Goal: Task Accomplishment & Management: Manage account settings

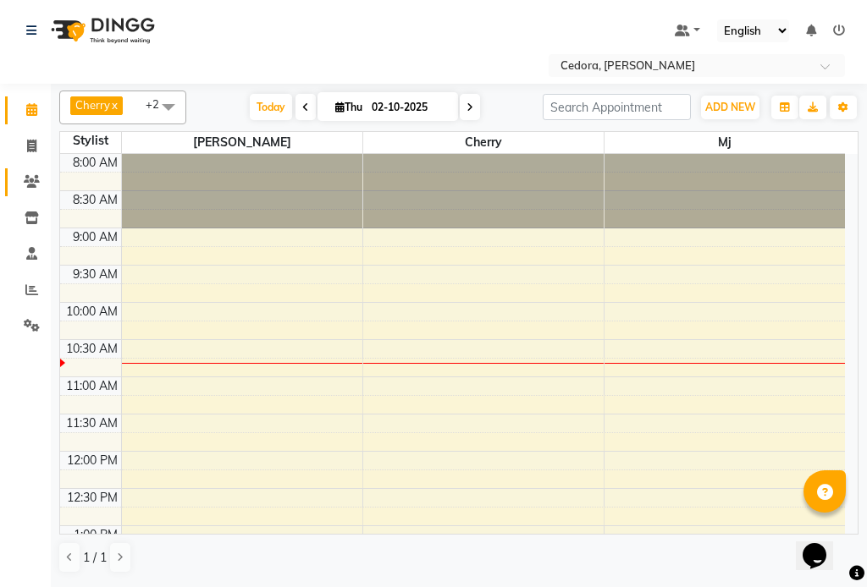
click at [32, 185] on icon at bounding box center [32, 181] width 16 height 13
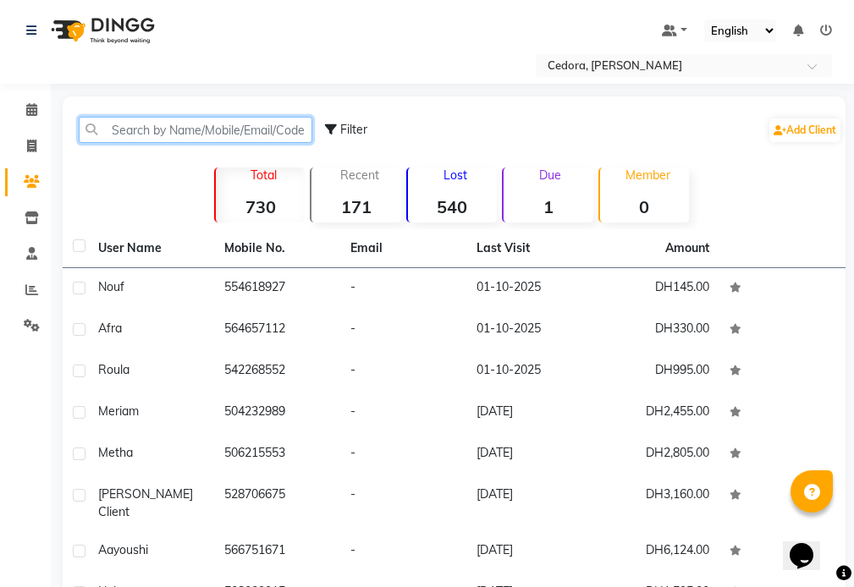
click at [136, 130] on input "text" at bounding box center [196, 130] width 234 height 26
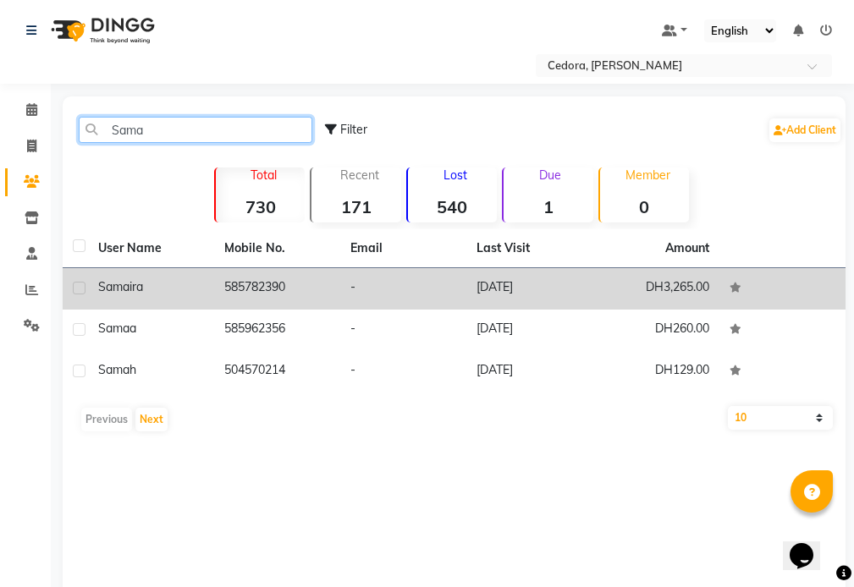
type input "Sama"
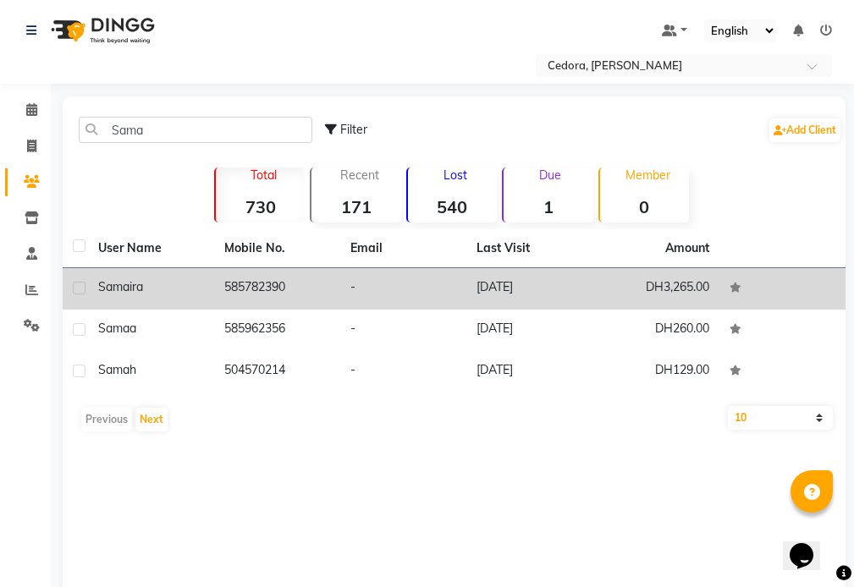
click at [146, 286] on div "Samaira" at bounding box center [151, 287] width 106 height 18
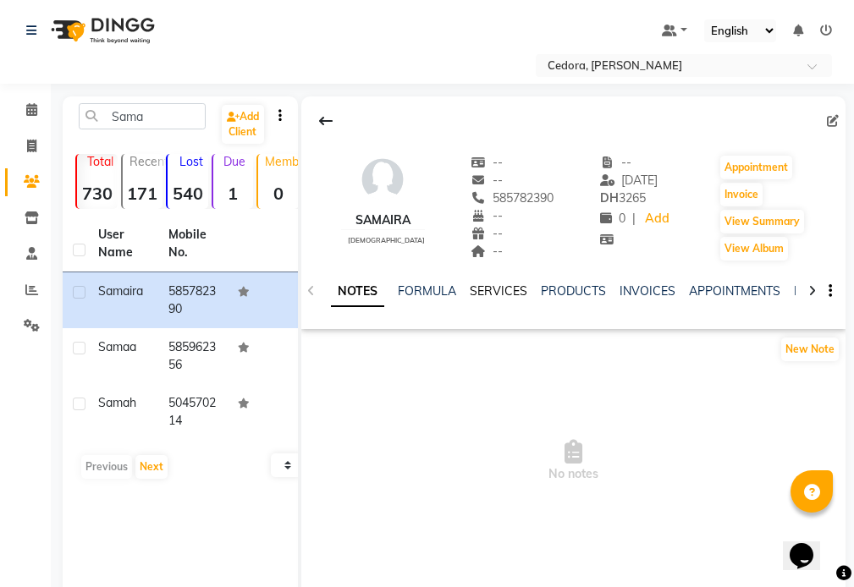
click at [495, 289] on link "SERVICES" at bounding box center [499, 291] width 58 height 15
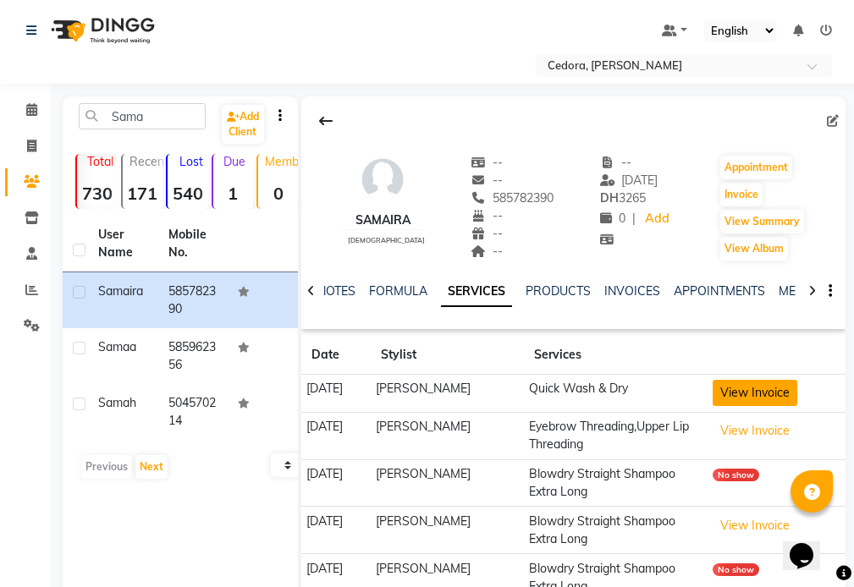
click at [730, 392] on button "View Invoice" at bounding box center [755, 393] width 85 height 26
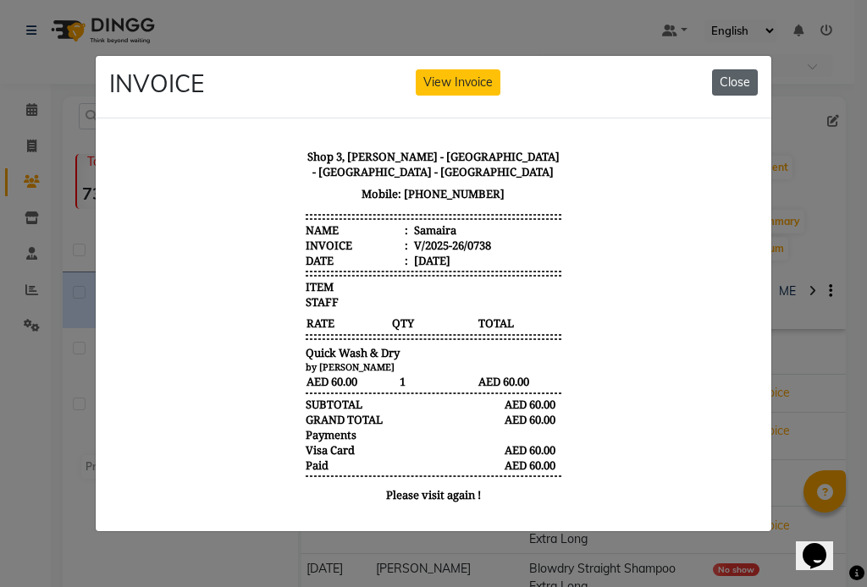
click at [743, 71] on button "Close" at bounding box center [735, 82] width 46 height 26
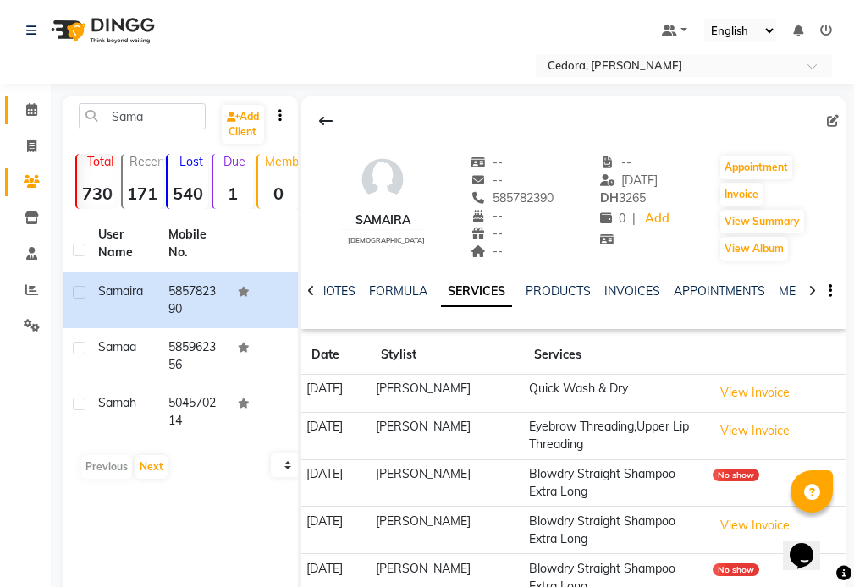
click at [29, 107] on icon at bounding box center [31, 109] width 11 height 13
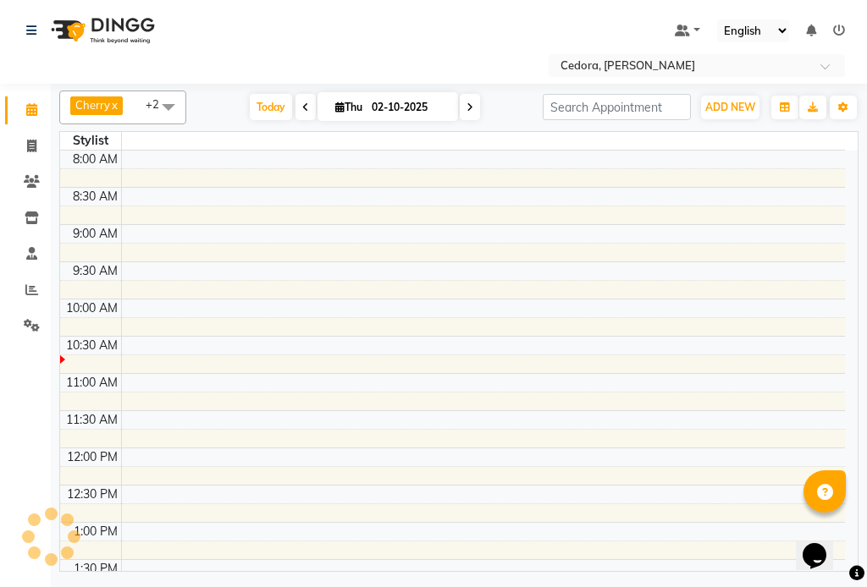
scroll to position [150, 0]
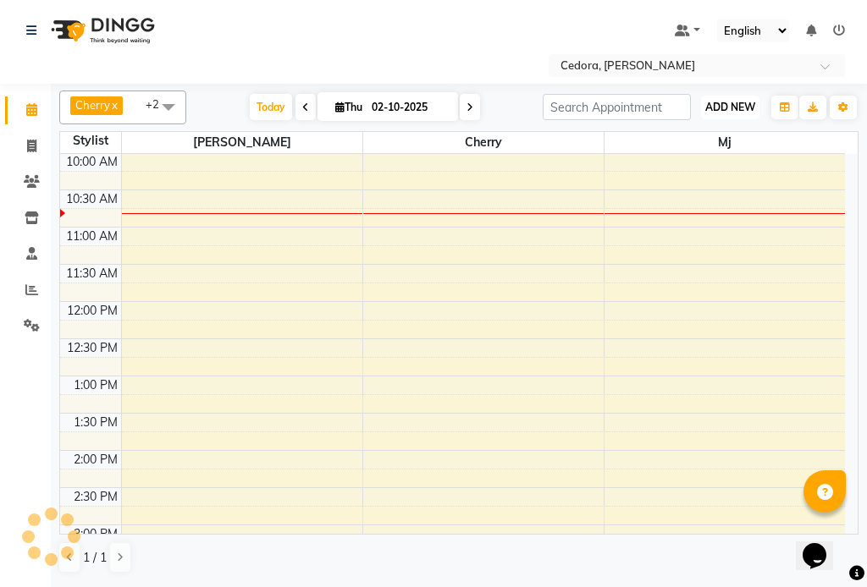
click at [720, 104] on span "ADD NEW" at bounding box center [730, 107] width 50 height 13
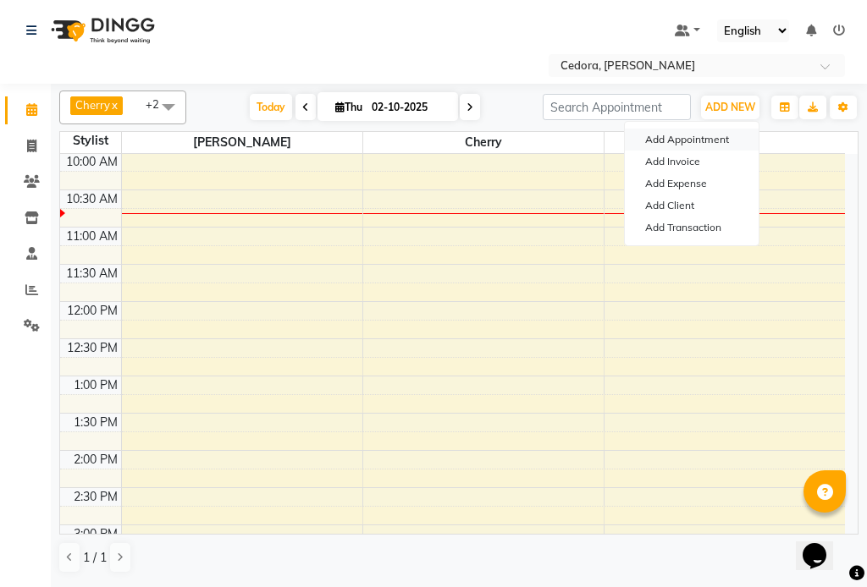
click at [657, 139] on button "Add Appointment" at bounding box center [692, 140] width 134 height 22
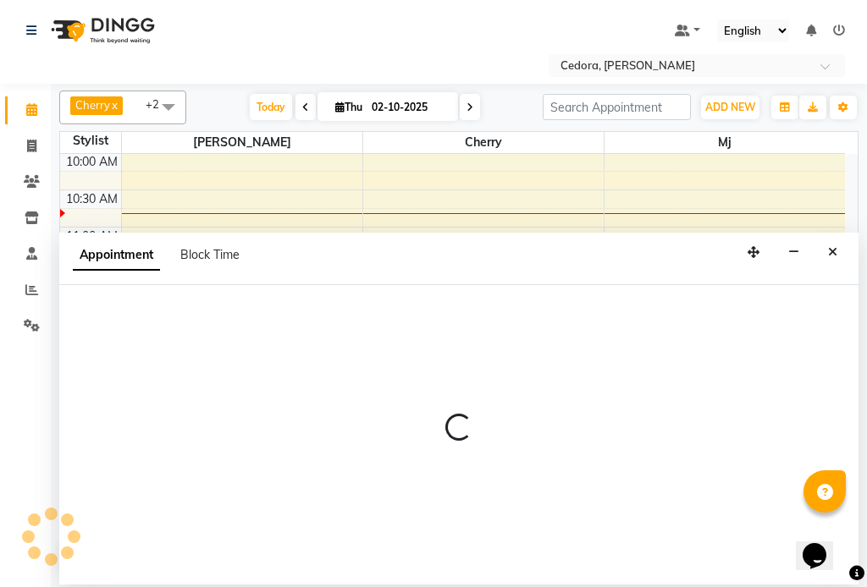
select select "540"
select select "tentative"
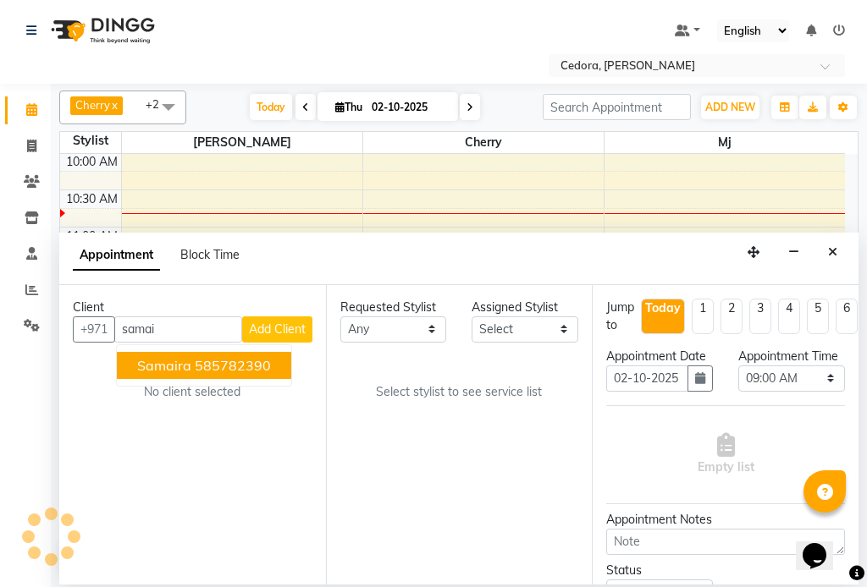
click at [130, 365] on button "Samaira 585782390" at bounding box center [204, 365] width 174 height 27
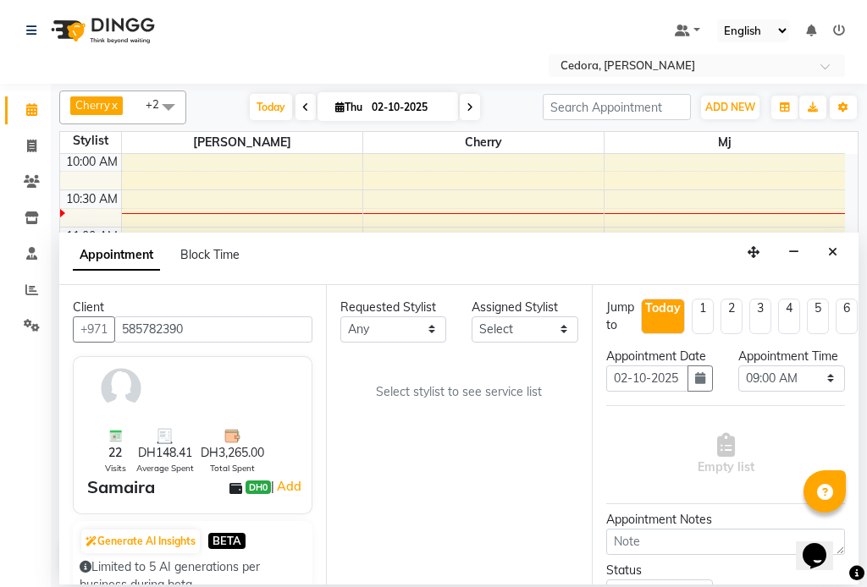
type input "585782390"
click at [540, 330] on select "Select [PERSON_NAME] [PERSON_NAME] [PERSON_NAME] [PERSON_NAME]" at bounding box center [524, 330] width 107 height 26
select select "34802"
click at [471, 317] on select "Select [PERSON_NAME] [PERSON_NAME] [PERSON_NAME] [PERSON_NAME]" at bounding box center [524, 330] width 107 height 26
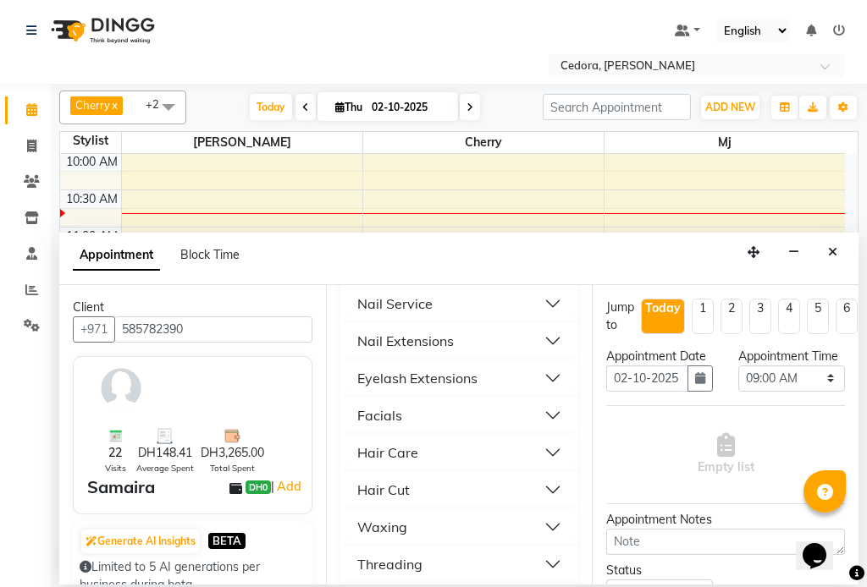
scroll to position [944, 0]
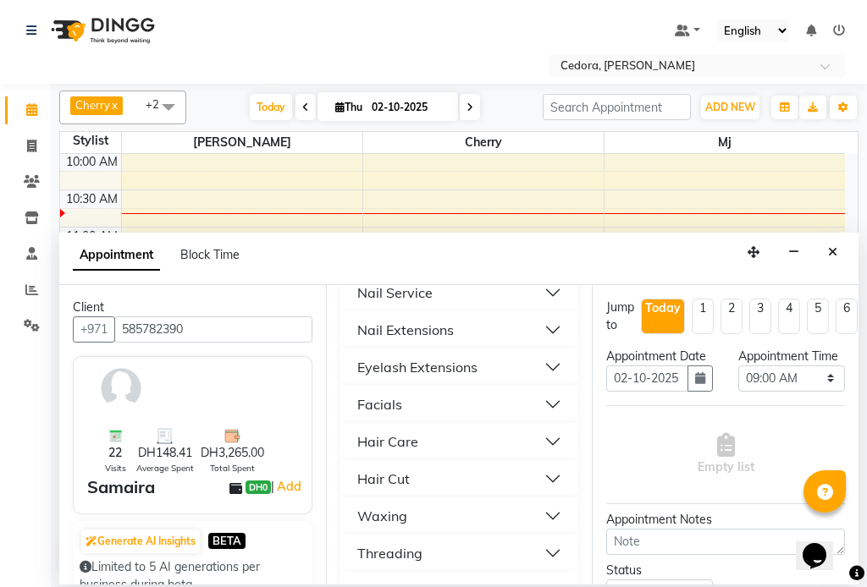
click at [378, 432] on div "Hair Care" at bounding box center [387, 442] width 61 height 20
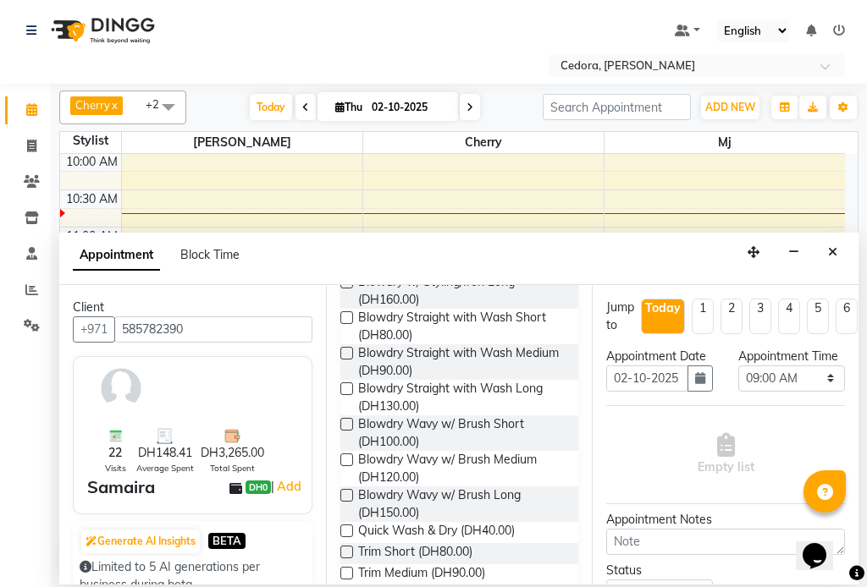
scroll to position [1501, 0]
click at [348, 524] on label at bounding box center [346, 530] width 13 height 13
click at [348, 526] on input "checkbox" at bounding box center [345, 531] width 11 height 11
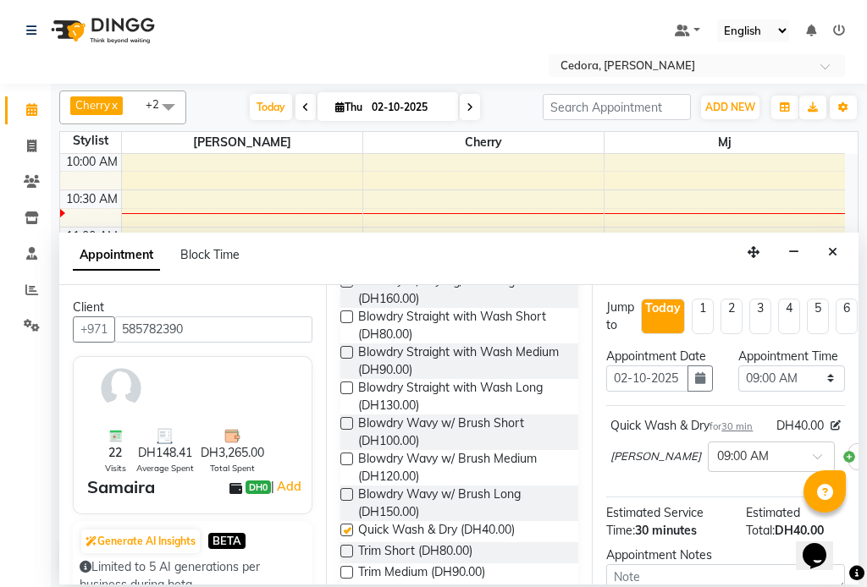
checkbox input "false"
click at [809, 392] on select "Select 09:00 AM 09:15 AM 09:30 AM 09:45 AM 10:00 AM 10:15 AM 10:30 AM 10:45 AM …" at bounding box center [791, 379] width 107 height 26
select select "615"
click at [738, 383] on select "Select 09:00 AM 09:15 AM 09:30 AM 09:45 AM 10:00 AM 10:15 AM 10:30 AM 10:45 AM …" at bounding box center [791, 379] width 107 height 26
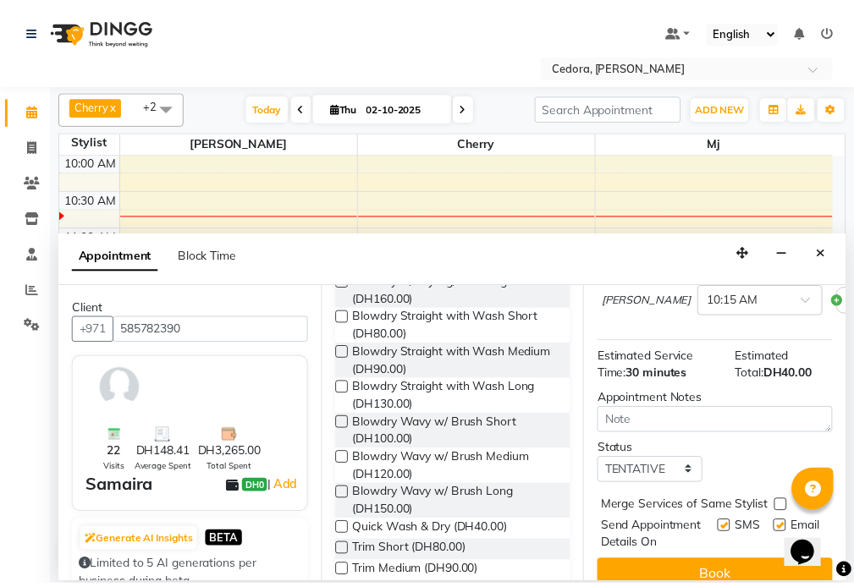
scroll to position [244, 0]
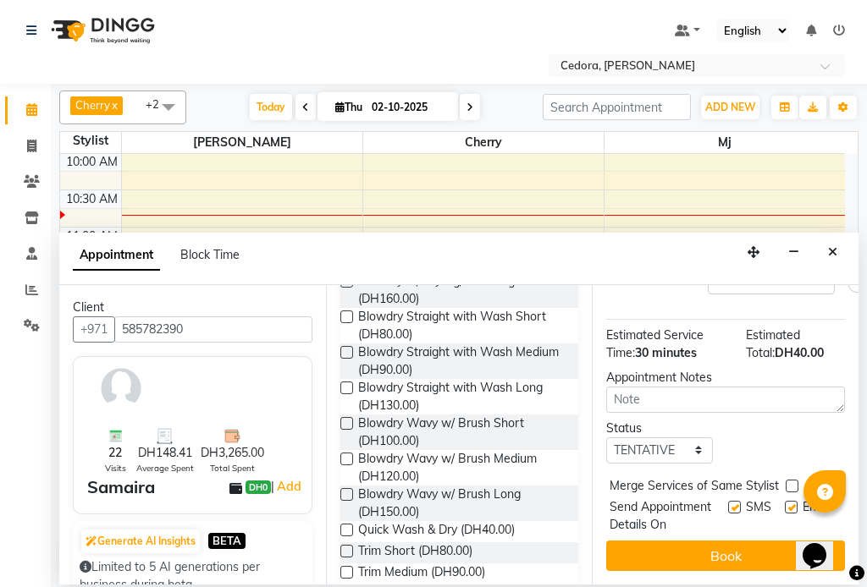
click at [792, 480] on label at bounding box center [791, 486] width 13 height 13
click at [792, 482] on input "checkbox" at bounding box center [790, 487] width 11 height 11
checkbox input "true"
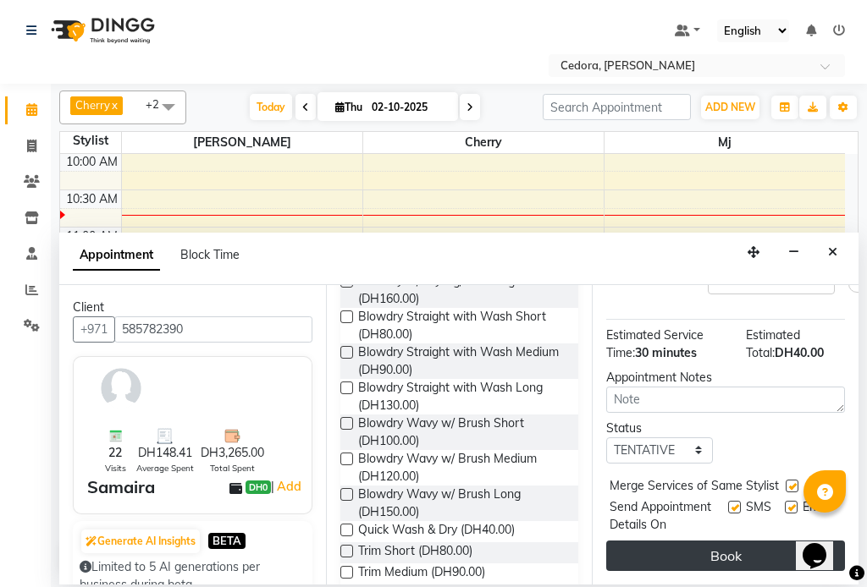
click at [770, 541] on button "Book" at bounding box center [725, 556] width 239 height 30
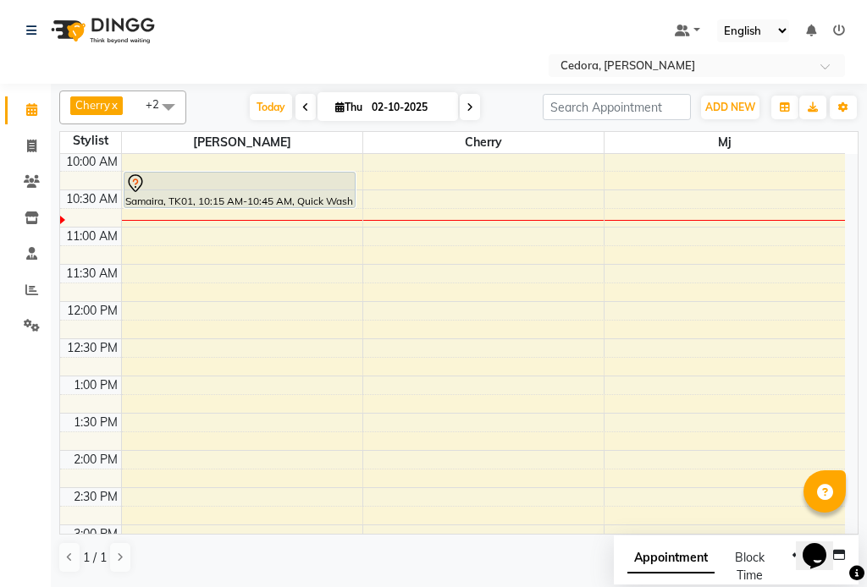
click at [219, 201] on div "Samaira, TK01, 10:15 AM-10:45 AM, Quick Wash & Dry" at bounding box center [239, 190] width 231 height 35
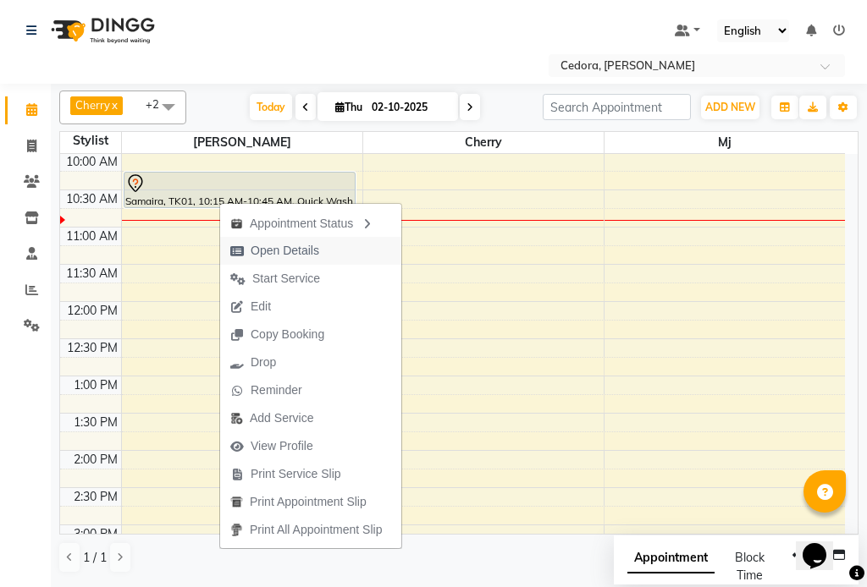
click at [273, 247] on span "Open Details" at bounding box center [285, 251] width 69 height 18
select select "7"
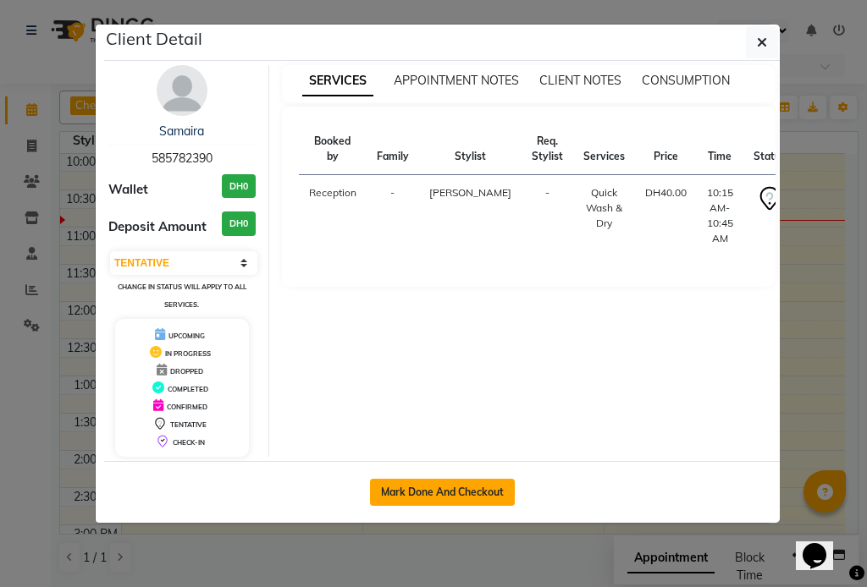
click at [427, 491] on button "Mark Done And Checkout" at bounding box center [442, 492] width 145 height 27
select select "service"
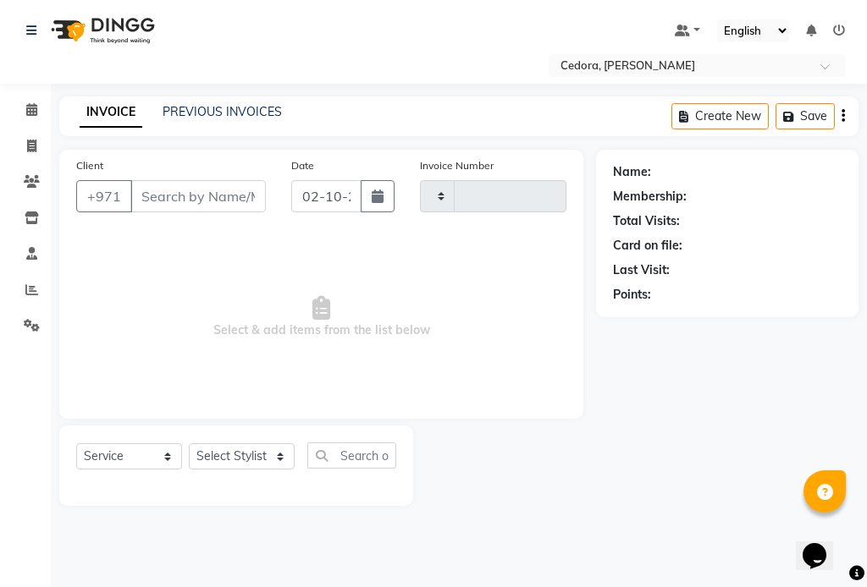
type input "0793"
select select "5144"
type input "585782390"
select select "34802"
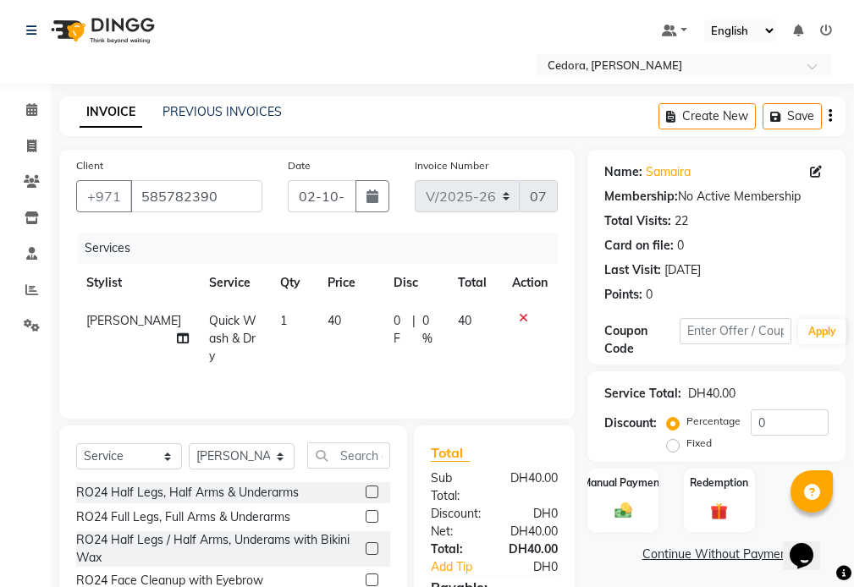
click at [331, 309] on td "40" at bounding box center [350, 339] width 66 height 74
select select "34802"
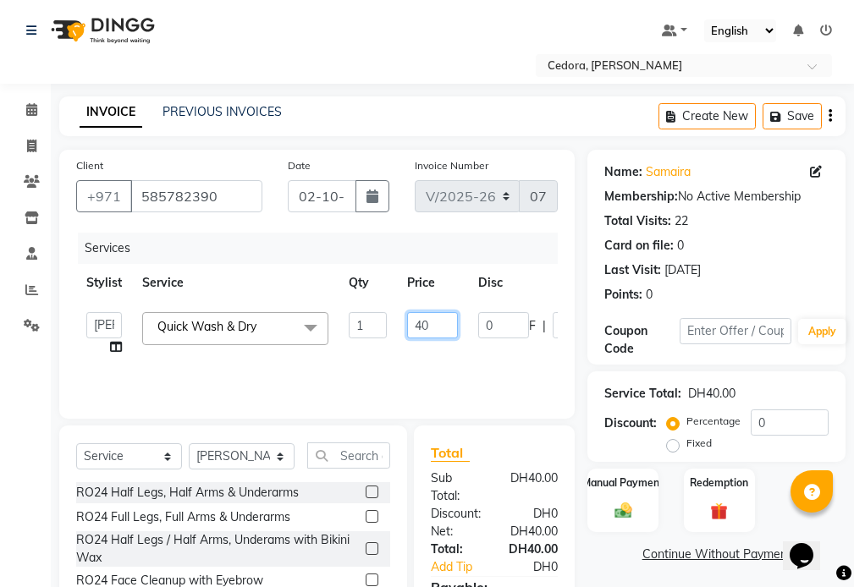
click at [448, 321] on input "40" at bounding box center [432, 325] width 51 height 26
type input "4"
type input "60"
click at [631, 479] on label "Manual Payment" at bounding box center [623, 482] width 85 height 16
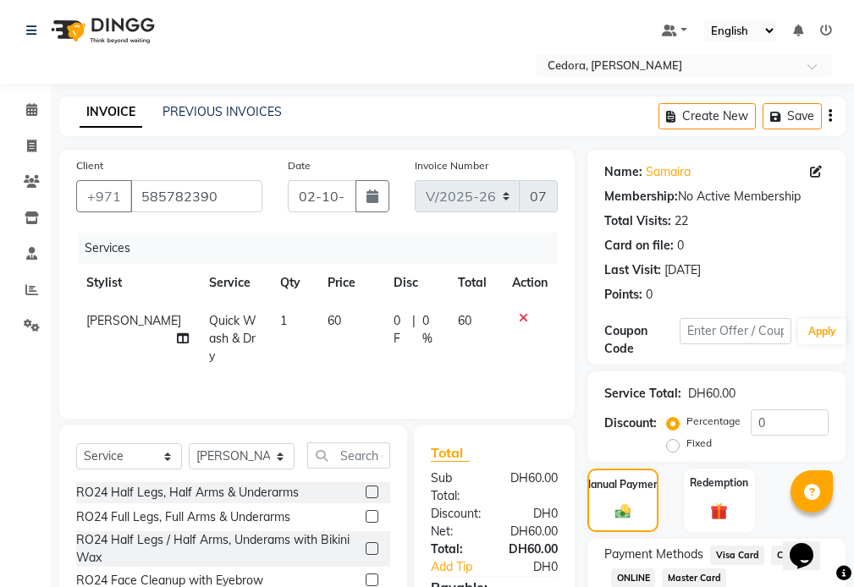
click at [744, 559] on span "Visa Card" at bounding box center [737, 555] width 54 height 19
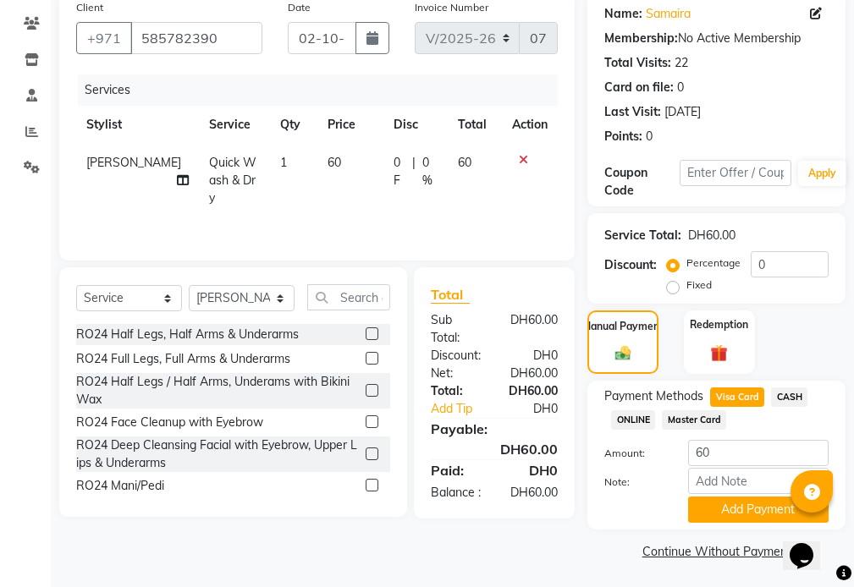
scroll to position [161, 0]
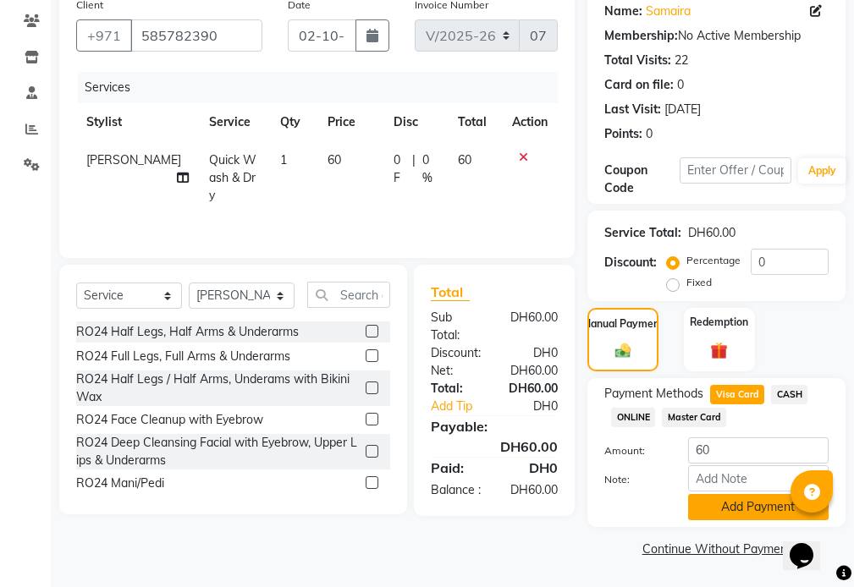
click at [743, 509] on button "Add Payment" at bounding box center [758, 507] width 141 height 26
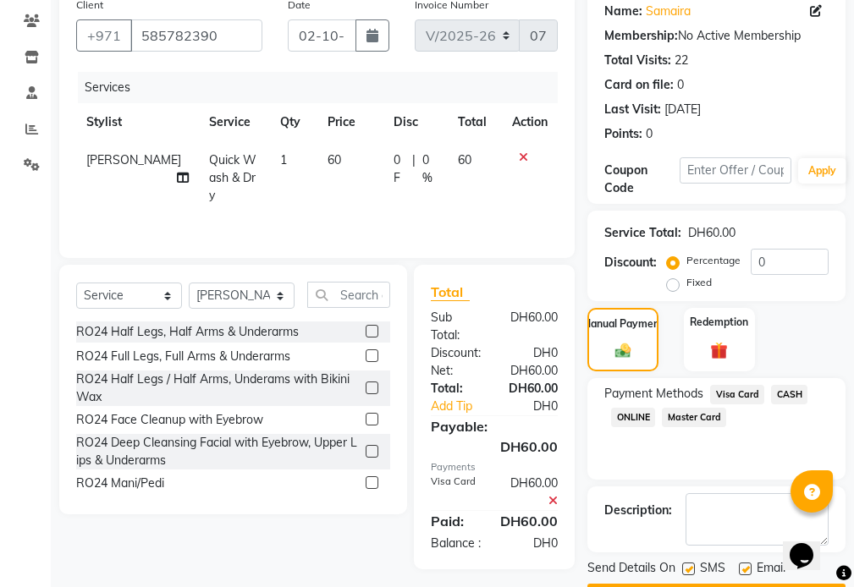
scroll to position [209, 0]
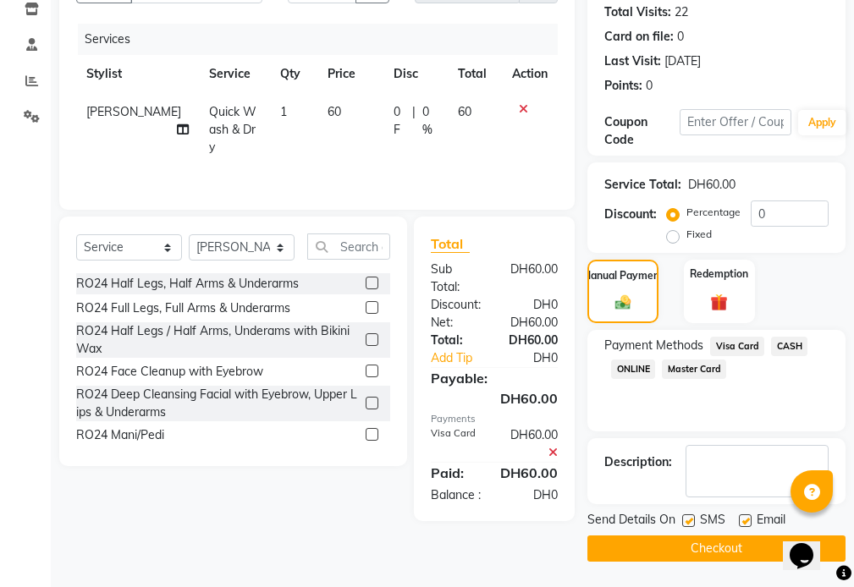
click at [723, 555] on button "Checkout" at bounding box center [716, 549] width 258 height 26
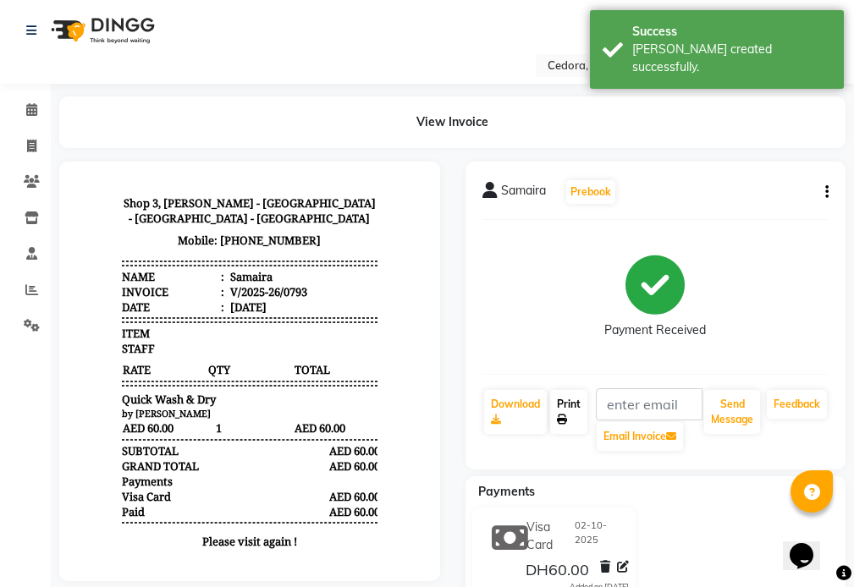
click at [574, 401] on link "Print" at bounding box center [568, 412] width 37 height 44
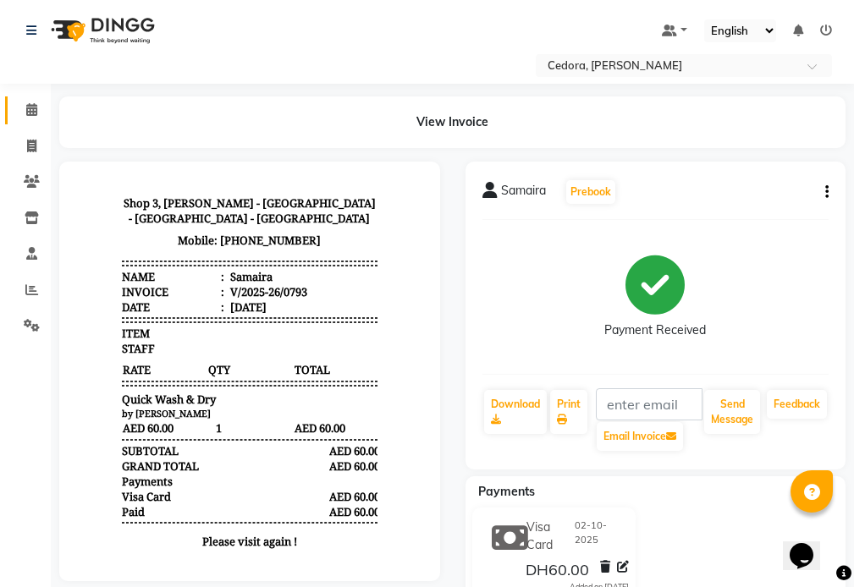
click at [32, 104] on icon at bounding box center [31, 109] width 11 height 13
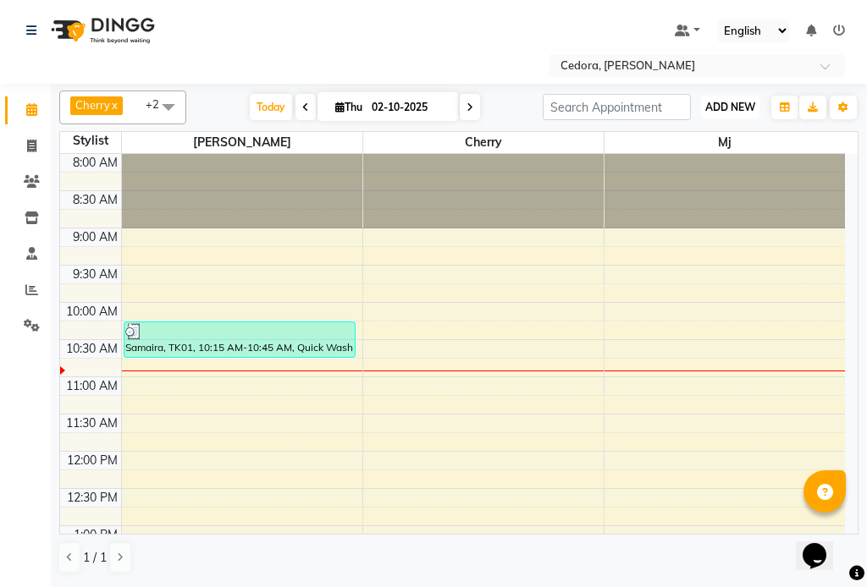
click at [730, 106] on span "ADD NEW" at bounding box center [730, 107] width 50 height 13
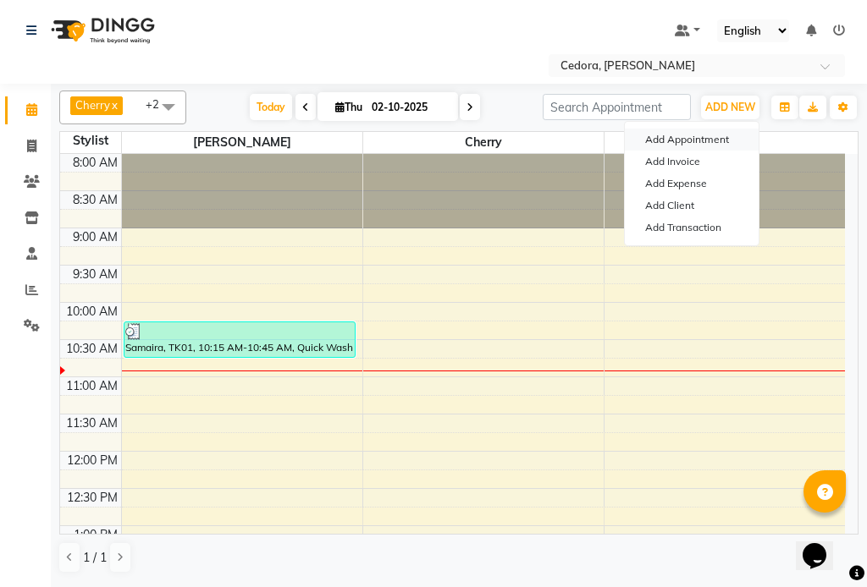
click at [699, 138] on button "Add Appointment" at bounding box center [692, 140] width 134 height 22
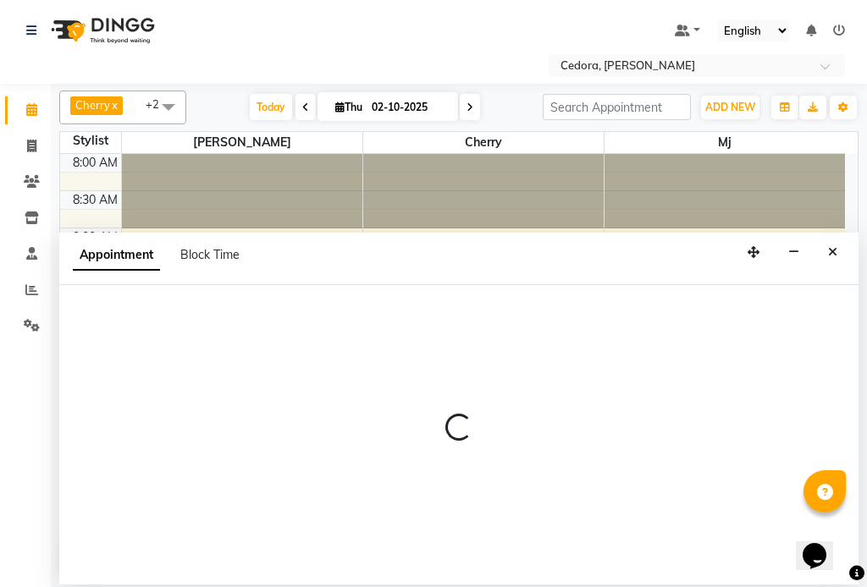
select select "540"
select select "tentative"
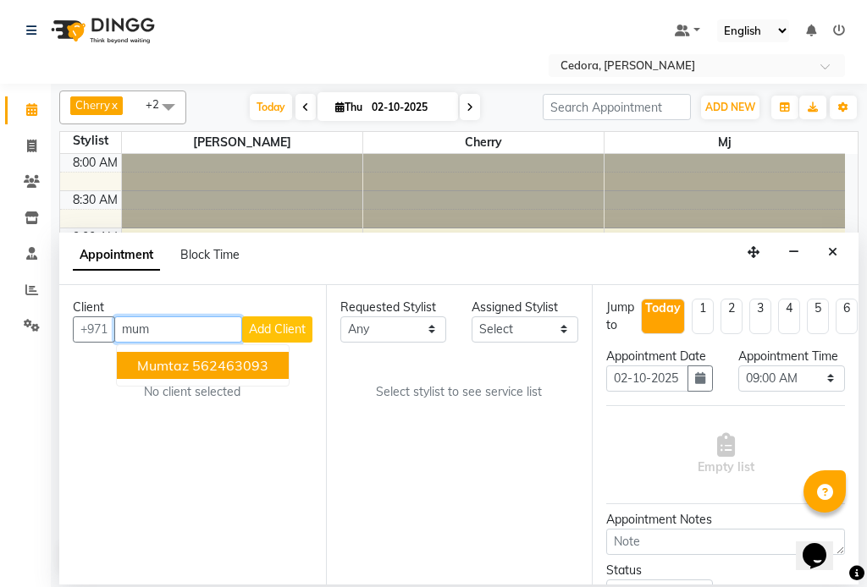
click at [134, 367] on button "Mumtaz 562463093" at bounding box center [203, 365] width 172 height 27
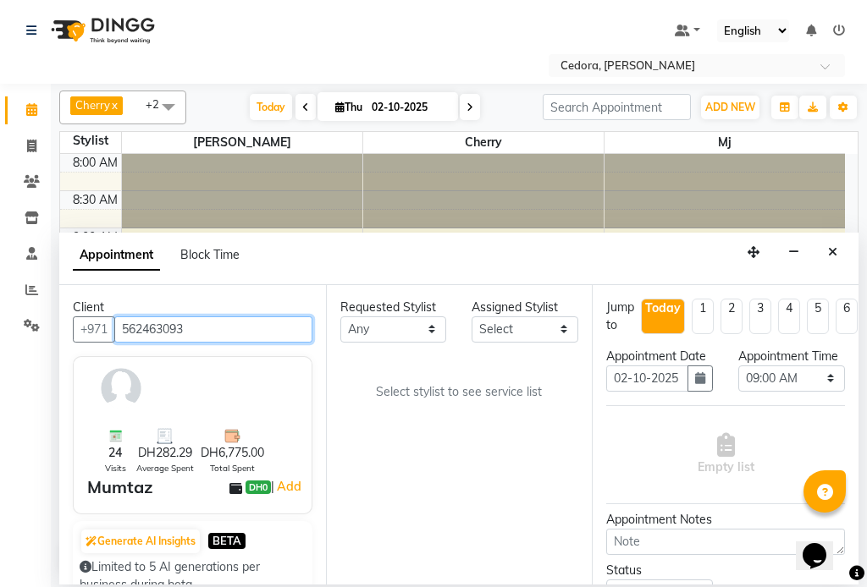
type input "562463093"
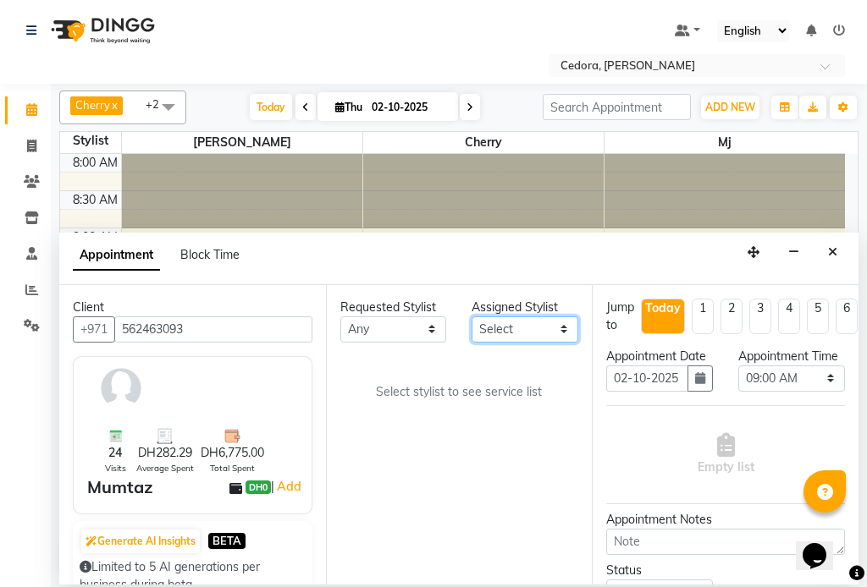
click at [540, 324] on select "Select [PERSON_NAME] [PERSON_NAME] [PERSON_NAME] [PERSON_NAME]" at bounding box center [524, 330] width 107 height 26
select select "93334"
click at [471, 317] on select "Select [PERSON_NAME] [PERSON_NAME] [PERSON_NAME] [PERSON_NAME]" at bounding box center [524, 330] width 107 height 26
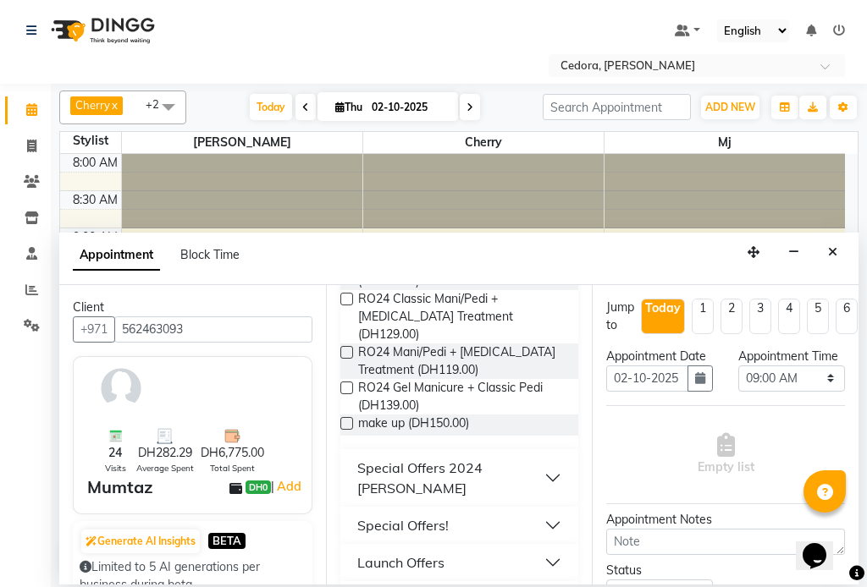
scroll to position [995, 0]
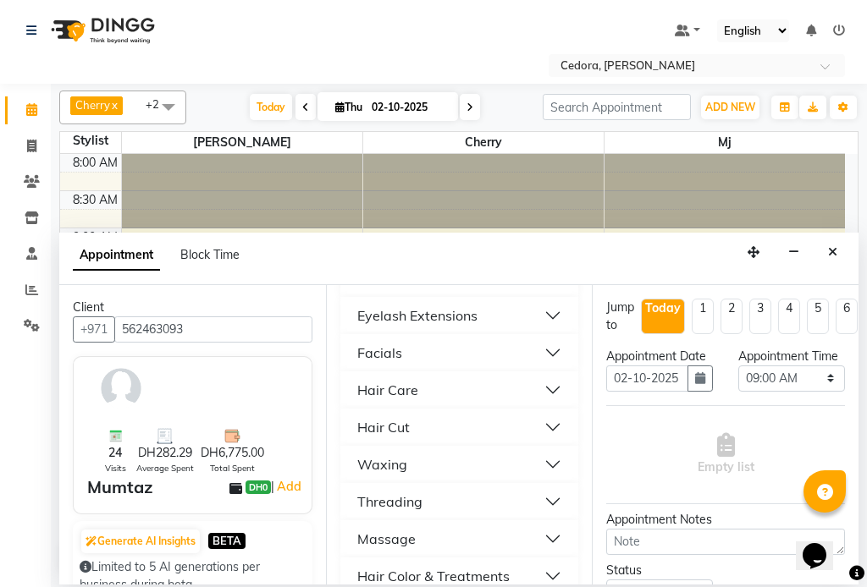
click at [372, 343] on div "Facials" at bounding box center [379, 353] width 45 height 20
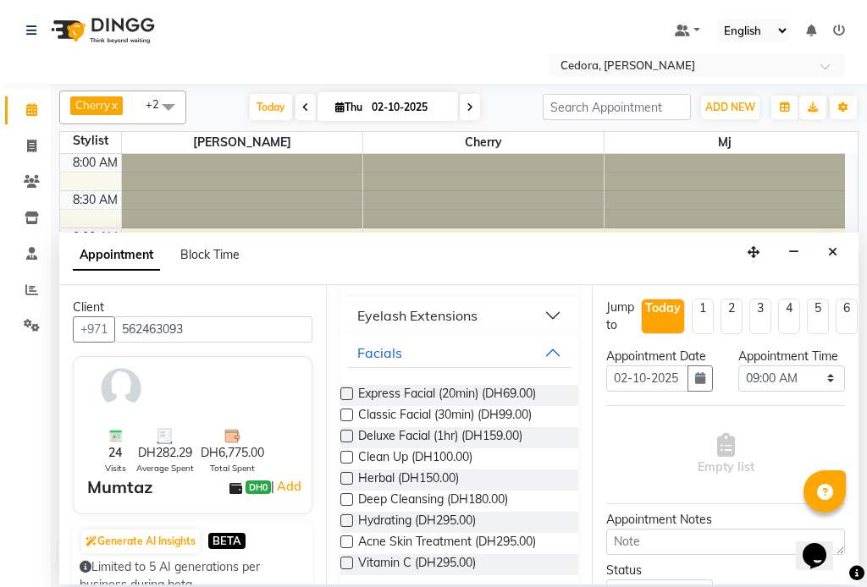
click at [350, 472] on label at bounding box center [346, 478] width 13 height 13
click at [350, 475] on input "checkbox" at bounding box center [345, 480] width 11 height 11
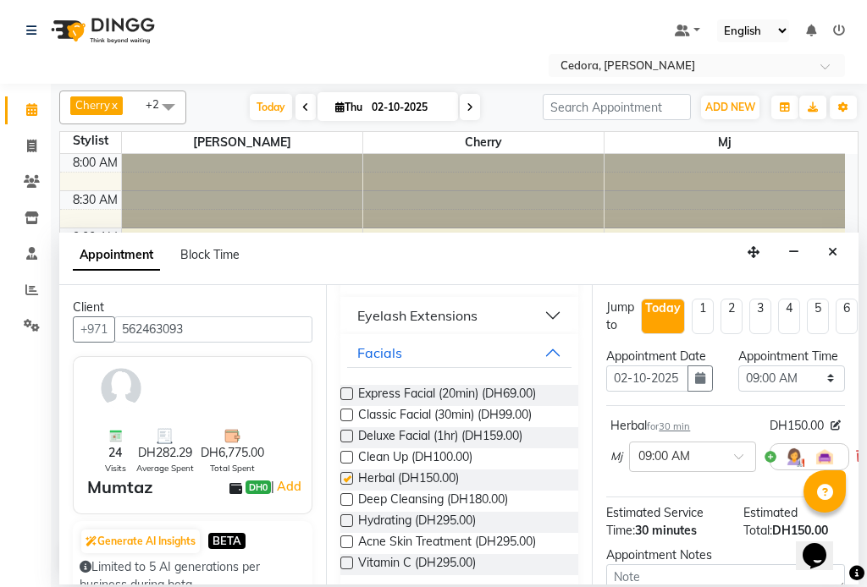
checkbox input "false"
click at [799, 392] on select "Select 09:00 AM 09:15 AM 09:30 AM 09:45 AM 10:00 AM 10:15 AM 10:30 AM 10:45 AM …" at bounding box center [791, 379] width 107 height 26
select select "840"
click at [738, 383] on select "Select 09:00 AM 09:15 AM 09:30 AM 09:45 AM 10:00 AM 10:15 AM 10:30 AM 10:45 AM …" at bounding box center [791, 379] width 107 height 26
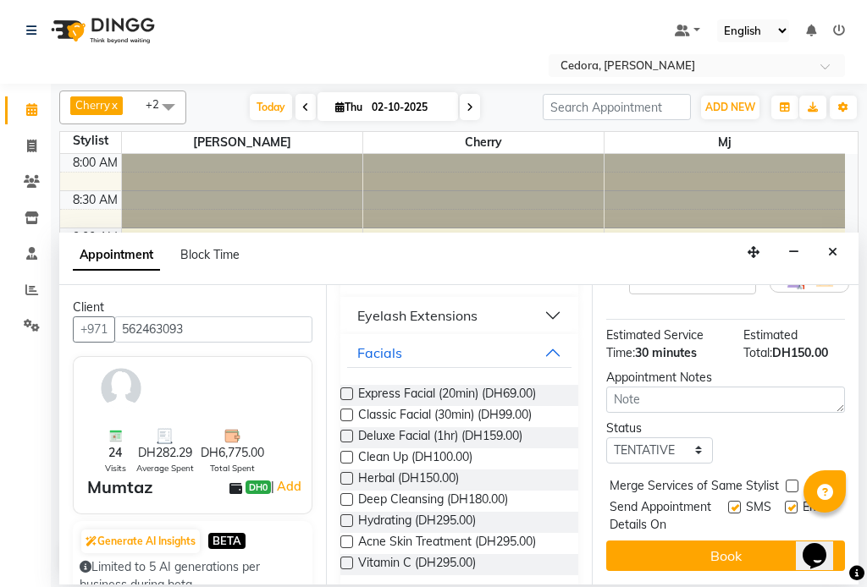
click at [791, 480] on label at bounding box center [791, 486] width 13 height 13
click at [791, 482] on input "checkbox" at bounding box center [790, 487] width 11 height 11
checkbox input "true"
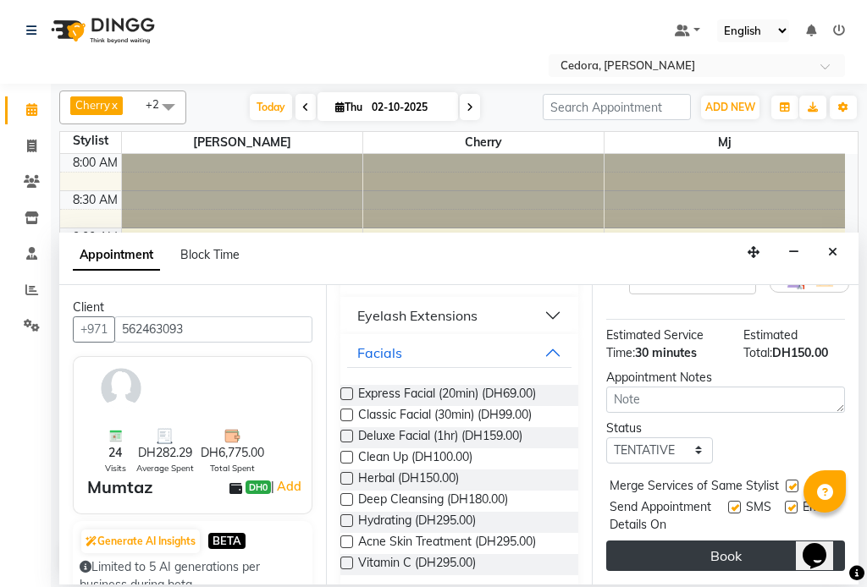
click at [758, 543] on button "Book" at bounding box center [725, 556] width 239 height 30
